Goal: Information Seeking & Learning: Understand process/instructions

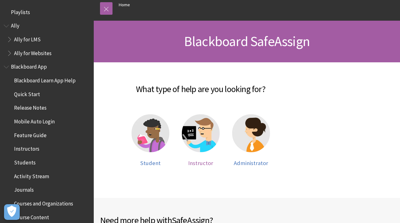
scroll to position [643, 0]
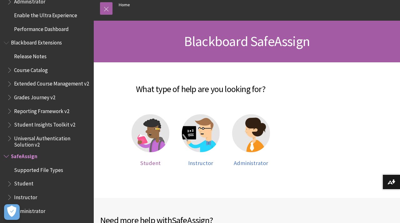
click at [157, 128] on img at bounding box center [151, 133] width 38 height 38
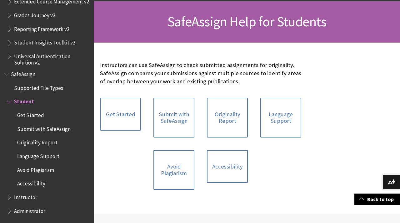
scroll to position [90, 0]
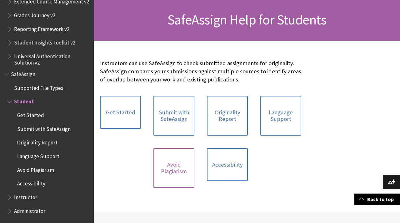
click at [172, 173] on link "Avoid Plagiarism" at bounding box center [174, 168] width 41 height 40
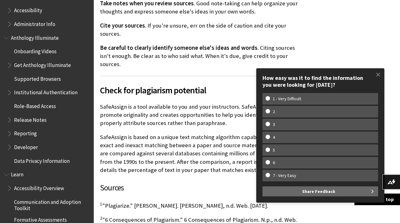
scroll to position [364, 0]
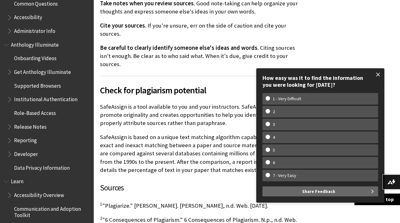
click at [377, 74] on span at bounding box center [378, 74] width 13 height 13
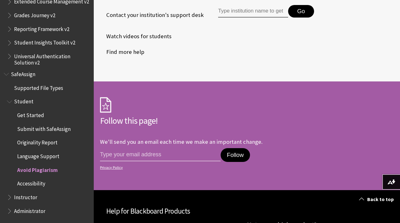
scroll to position [750, 0]
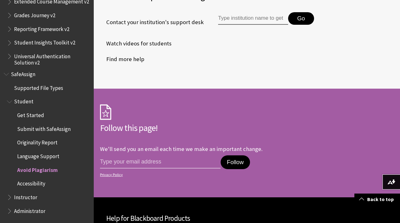
click at [40, 168] on span "Avoid Plagiarism" at bounding box center [37, 169] width 41 height 8
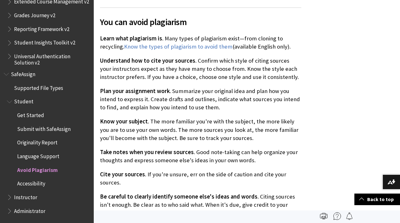
scroll to position [289, 0]
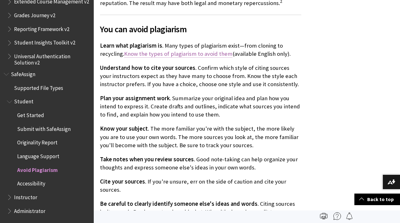
click at [146, 54] on link "Know the types of plagiarism to avoid them" at bounding box center [178, 54] width 109 height 8
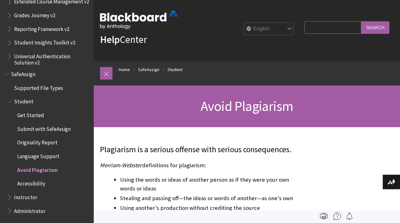
scroll to position [0, 0]
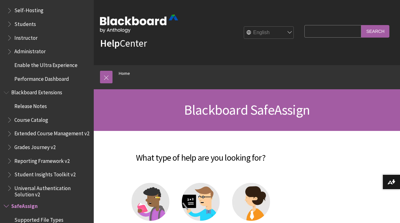
scroll to position [531, 0]
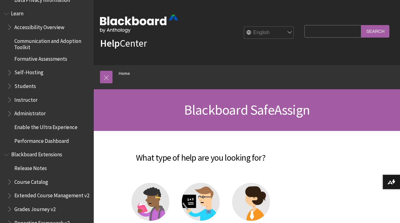
click at [291, 35] on select "English عربية Català Cymraeg Deutsch Español Suomi Français עברית Italiano 日本語 …" at bounding box center [269, 33] width 50 height 13
select select "/ar-sa/SafeAssign"
click at [249, 27] on select "English عربية Català Cymraeg Deutsch Español Suomi Français עברית Italiano 日本語 …" at bounding box center [269, 33] width 50 height 13
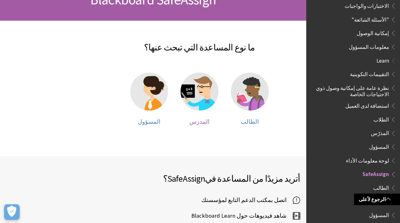
scroll to position [85, 0]
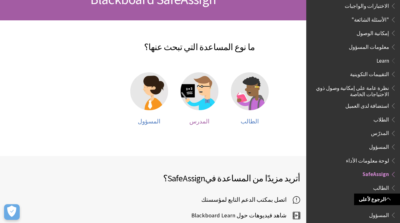
click at [201, 85] on img at bounding box center [200, 91] width 38 height 38
click at [251, 102] on img at bounding box center [250, 91] width 38 height 38
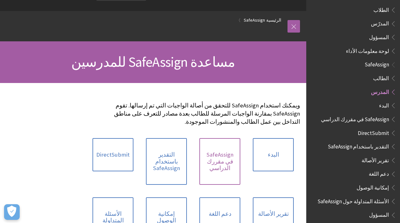
scroll to position [27, 0]
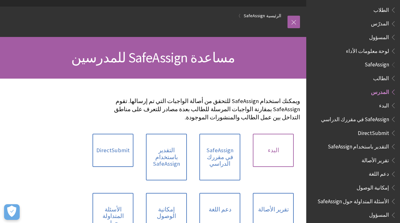
click at [268, 140] on link "البدء" at bounding box center [273, 150] width 41 height 33
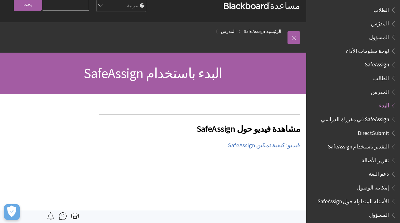
scroll to position [38, 0]
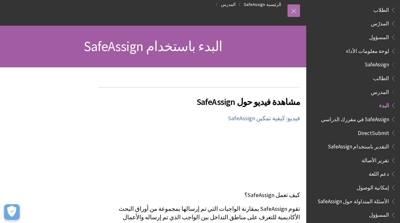
click at [297, 12] on link at bounding box center [294, 10] width 13 height 13
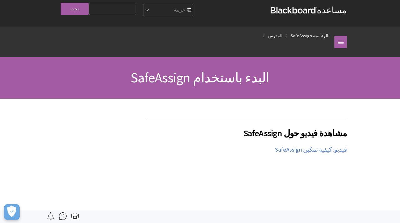
scroll to position [0, 0]
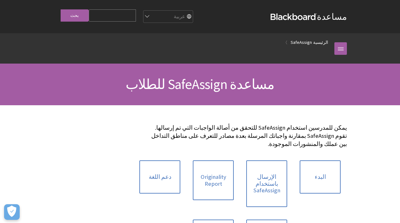
scroll to position [429, 0]
click at [317, 174] on link "البدء" at bounding box center [320, 176] width 41 height 33
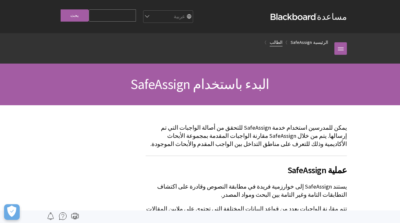
click at [283, 42] on link "الطالب" at bounding box center [276, 42] width 13 height 8
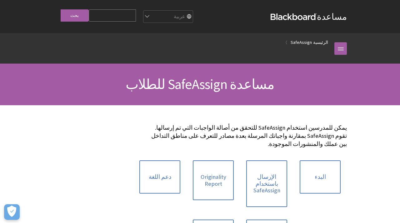
scroll to position [429, 0]
click at [272, 164] on link "الإرسال باستخدام SafeAssign" at bounding box center [267, 183] width 41 height 47
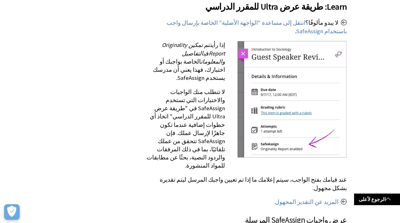
scroll to position [766, 0]
